Goal: Task Accomplishment & Management: Complete application form

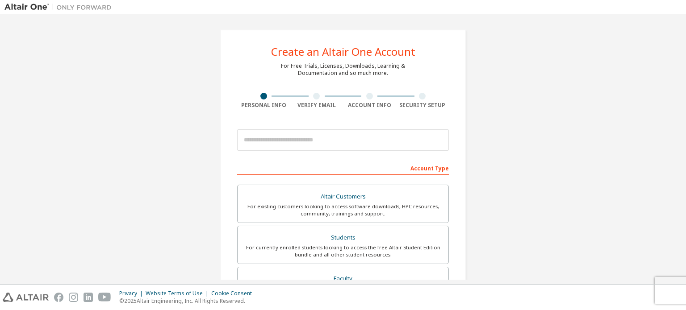
scroll to position [45, 0]
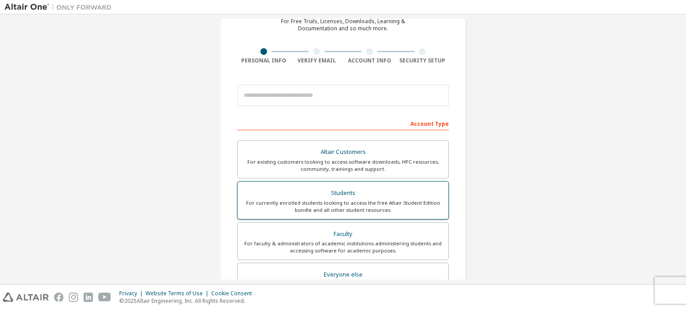
click at [355, 197] on div "Students" at bounding box center [343, 193] width 200 height 12
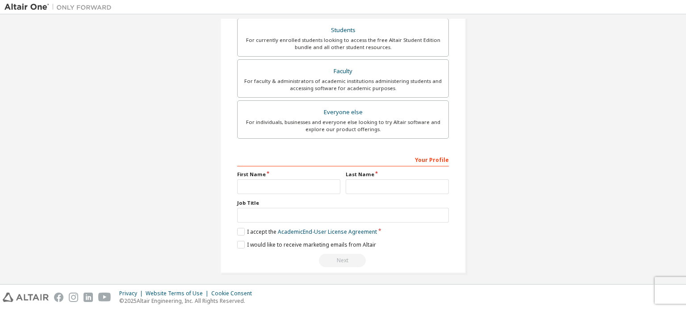
scroll to position [233, 0]
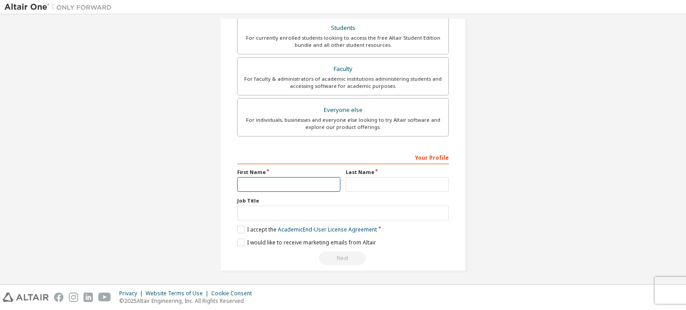
click at [274, 185] on input "text" at bounding box center [288, 184] width 103 height 15
type input "****"
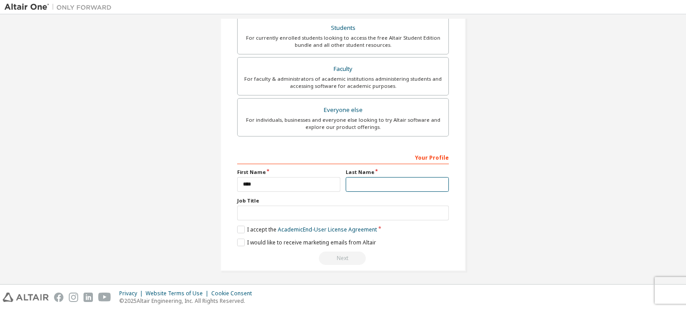
click at [371, 189] on input "text" at bounding box center [397, 184] width 103 height 15
type input "*******"
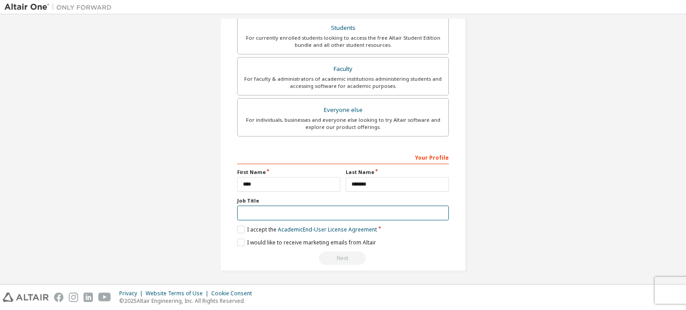
click at [307, 212] on input "text" at bounding box center [343, 213] width 212 height 15
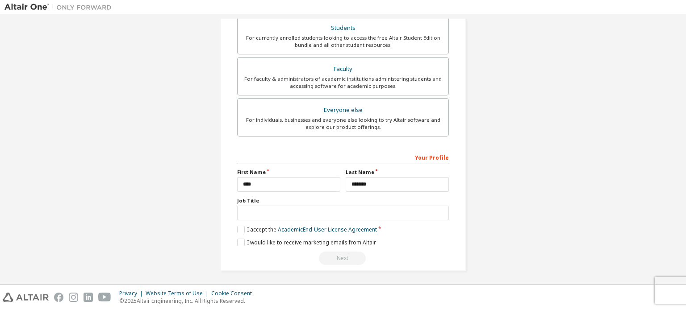
click at [554, 211] on div "Create an Altair One Account For Free Trials, Licenses, Downloads, Learning & D…" at bounding box center [342, 34] width 677 height 496
click at [298, 220] on div "**********" at bounding box center [343, 208] width 212 height 116
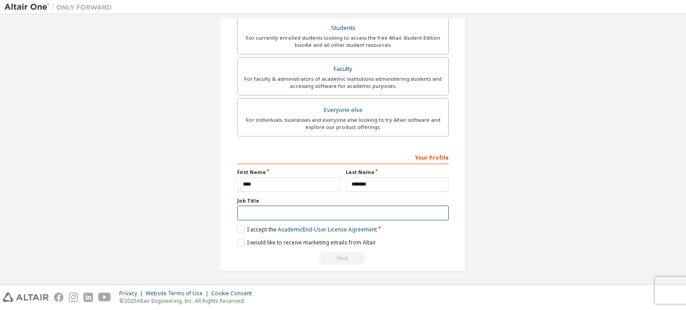
click at [297, 210] on input "text" at bounding box center [343, 213] width 212 height 15
drag, startPoint x: 292, startPoint y: 216, endPoint x: 221, endPoint y: 213, distance: 70.6
click at [221, 213] on div "Create an Altair One Account For Free Trials, Licenses, Downloads, Learning & D…" at bounding box center [343, 34] width 246 height 475
type input "**********"
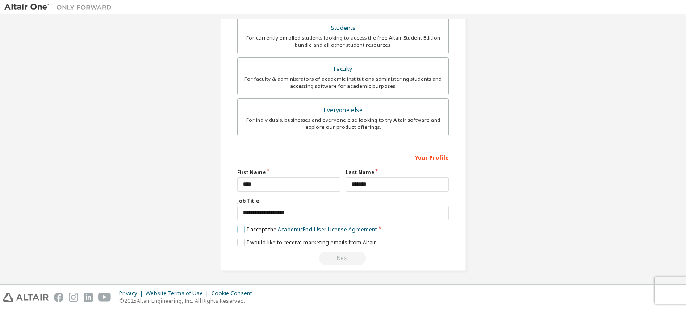
click at [237, 230] on label "I accept the Academic End-User License Agreement" at bounding box center [307, 230] width 140 height 8
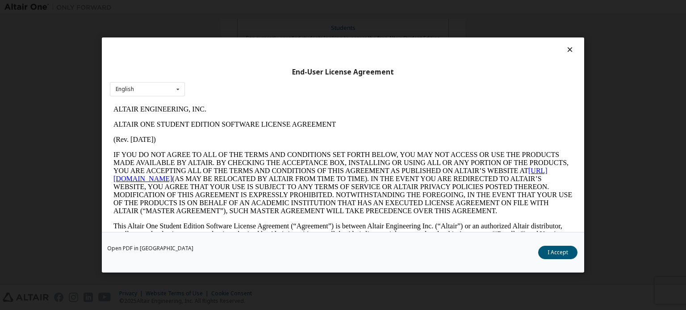
scroll to position [0, 0]
click at [562, 251] on button "I Accept" at bounding box center [557, 252] width 39 height 13
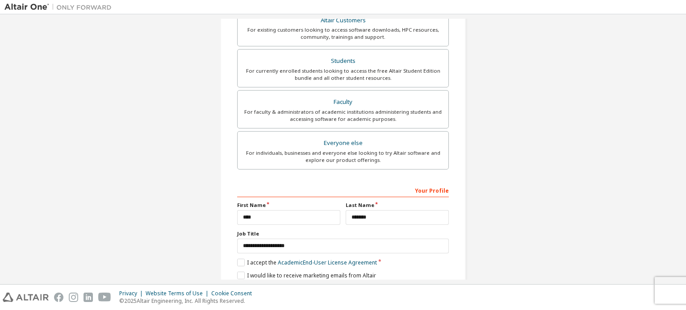
scroll to position [233, 0]
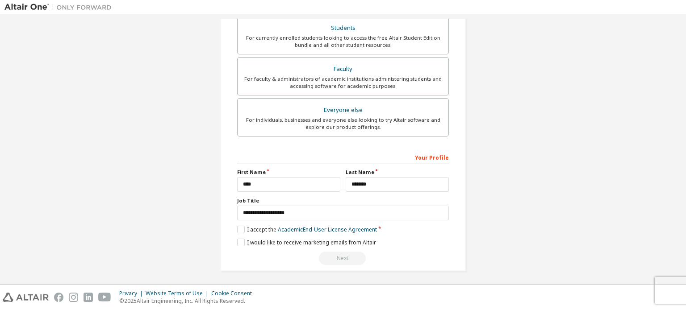
click at [351, 253] on div "Next" at bounding box center [343, 258] width 212 height 13
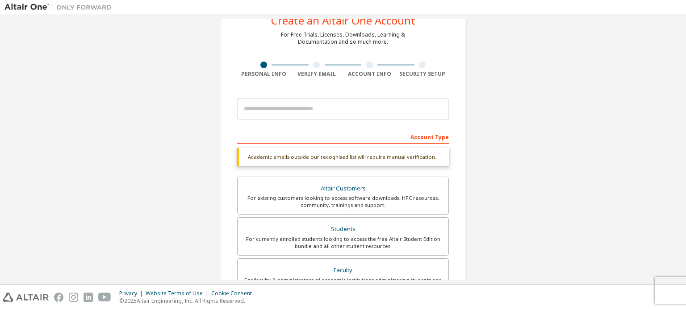
scroll to position [9, 0]
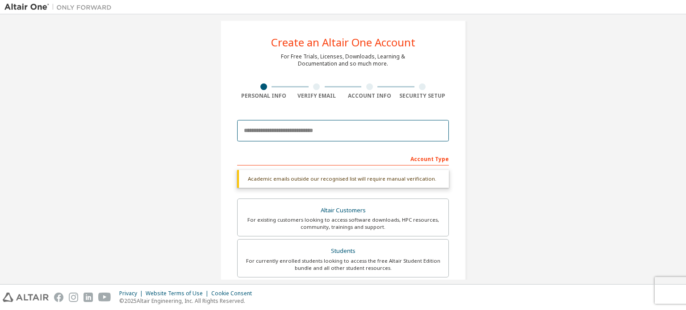
click at [294, 128] on input "email" at bounding box center [343, 130] width 212 height 21
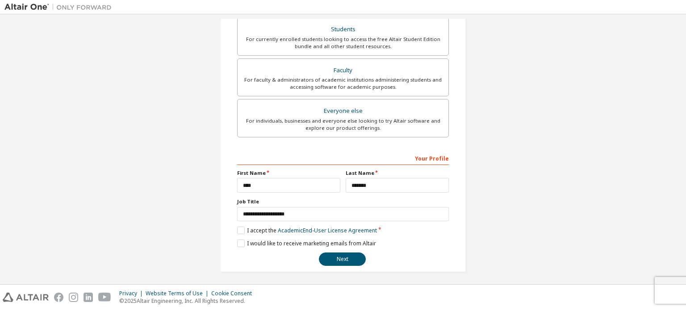
scroll to position [209, 0]
type input "**********"
click at [356, 257] on button "Next" at bounding box center [342, 258] width 47 height 13
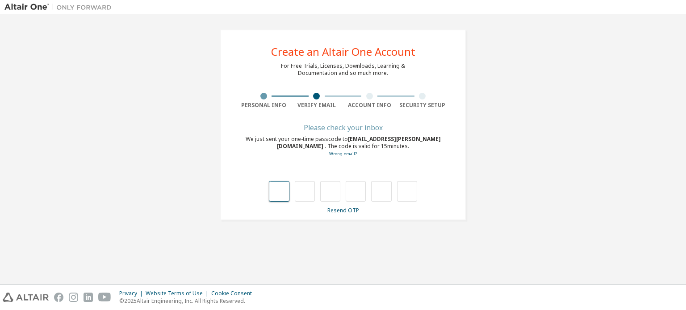
type input "*"
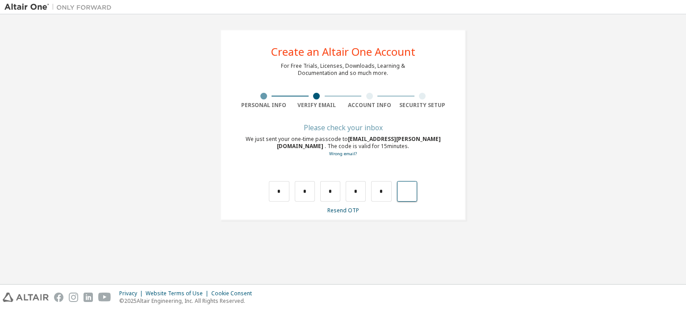
type input "*"
